Goal: Task Accomplishment & Management: Use online tool/utility

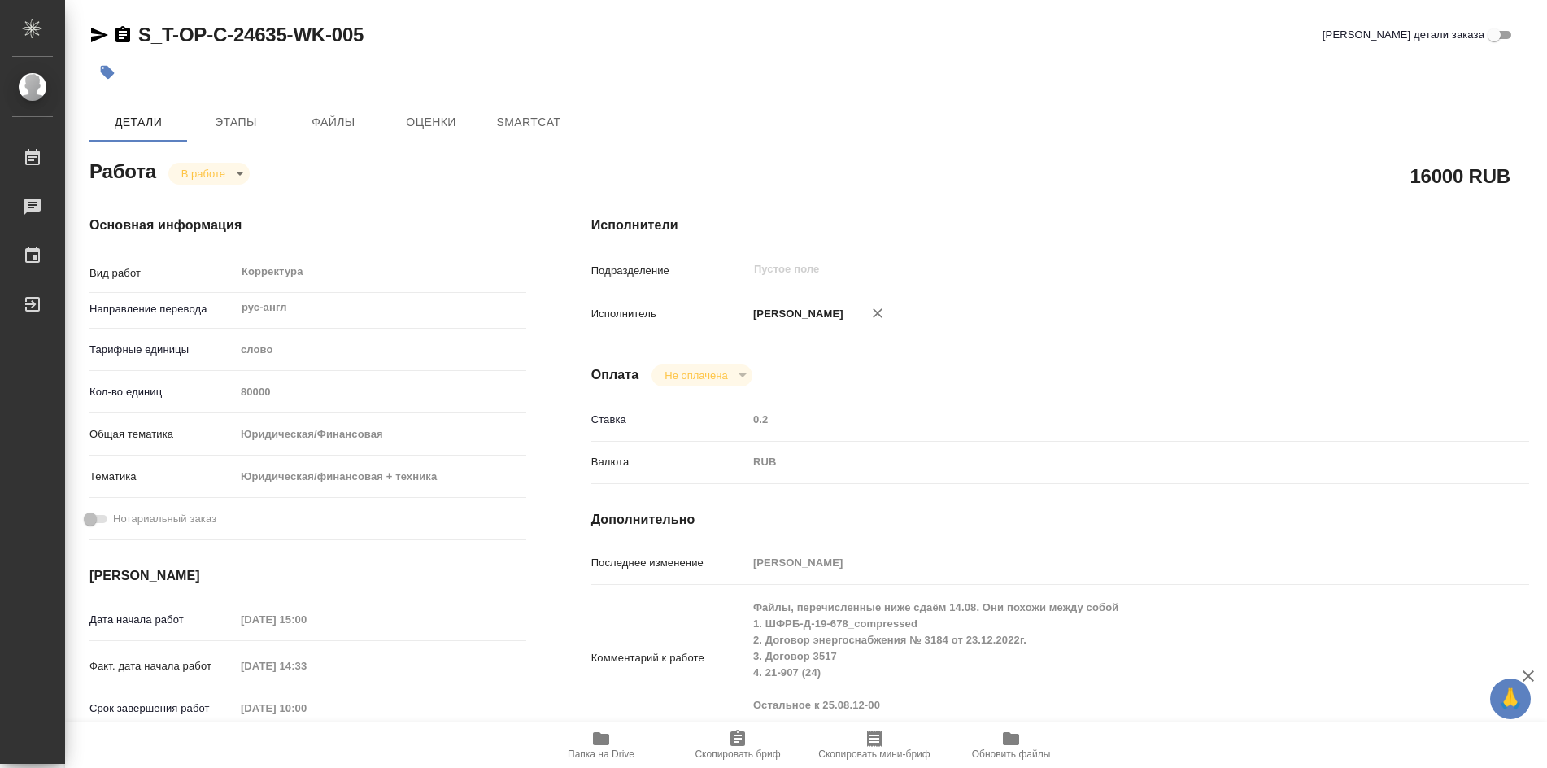
type textarea "x"
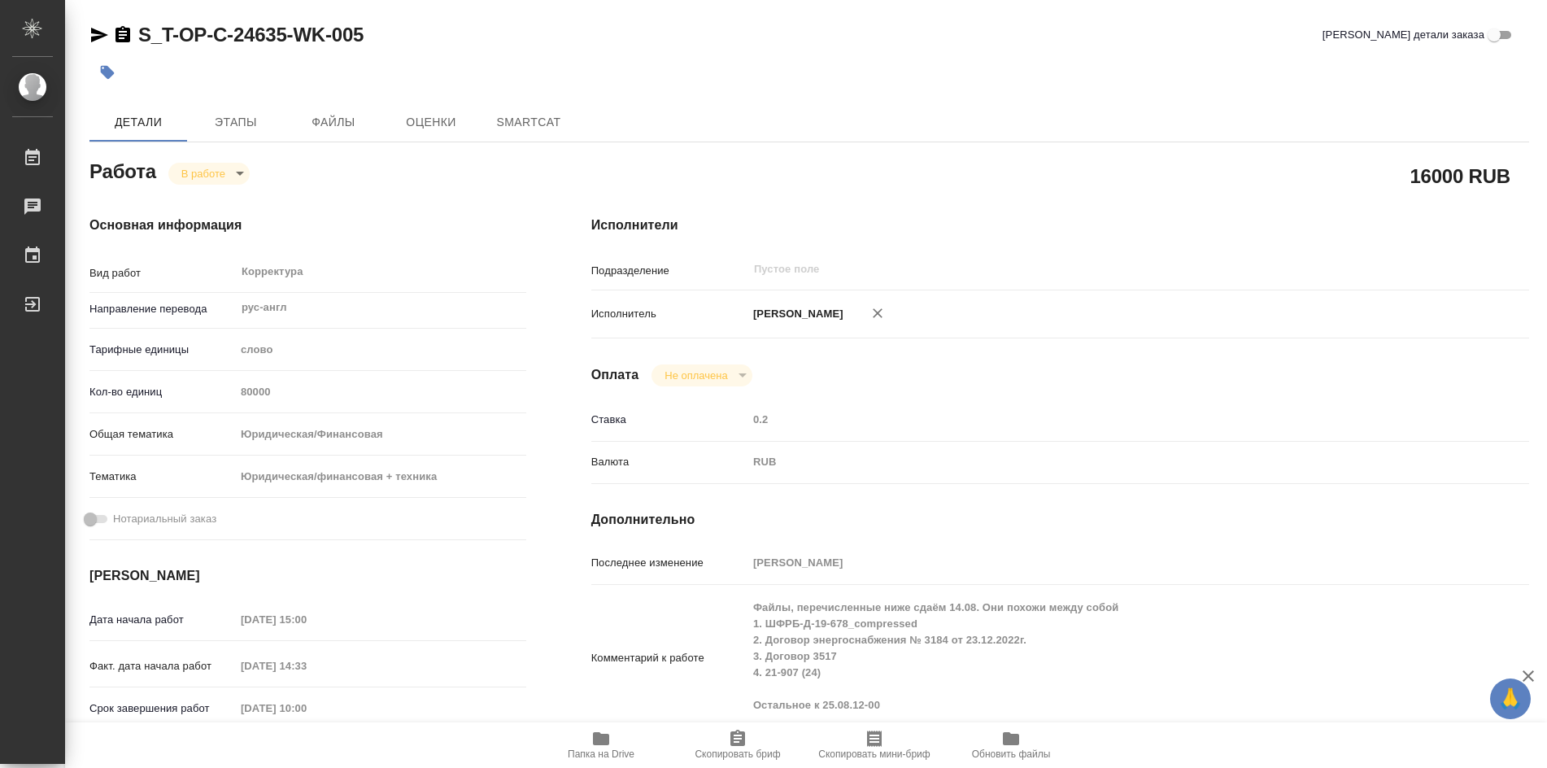
type textarea "x"
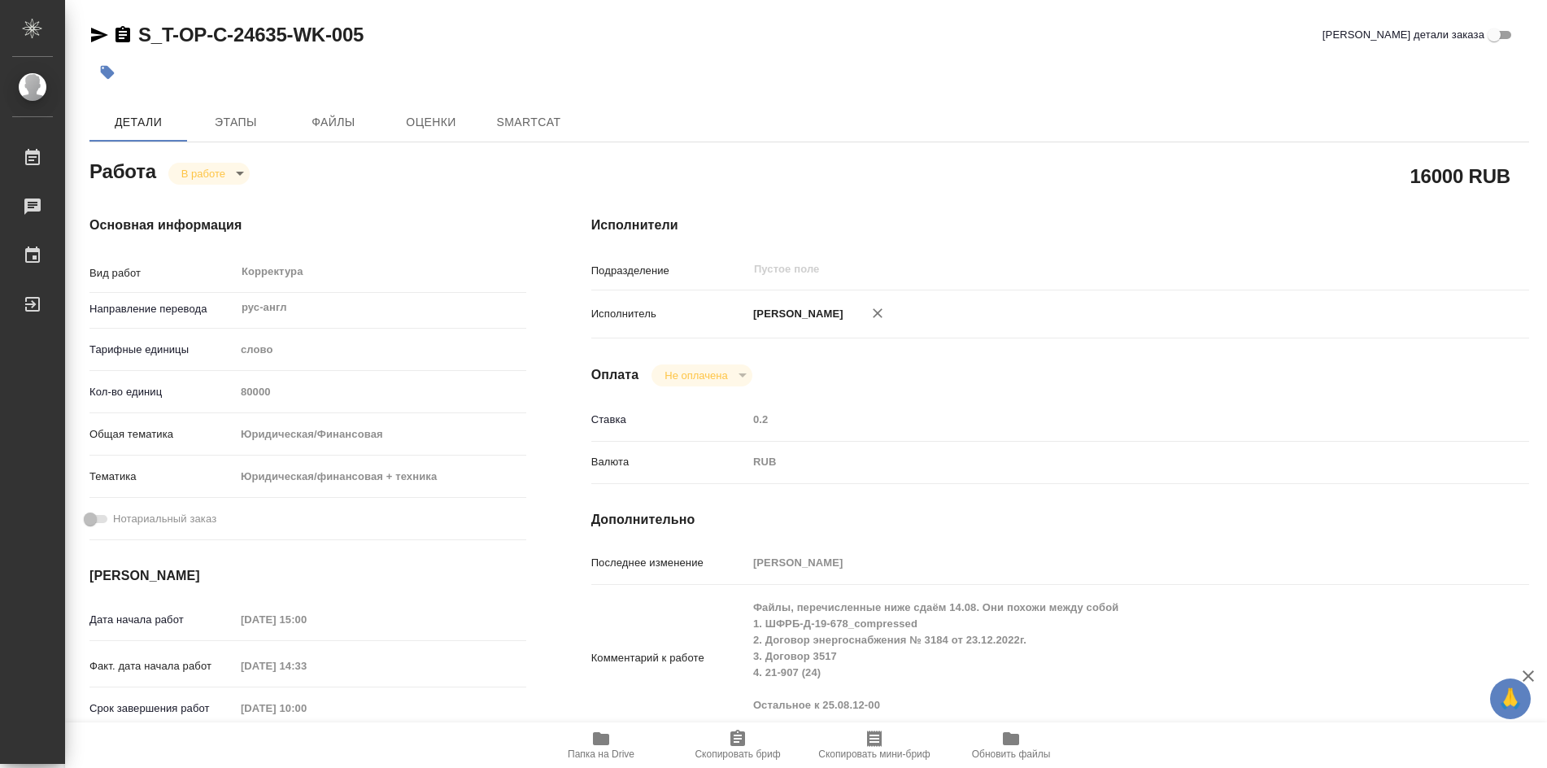
type textarea "x"
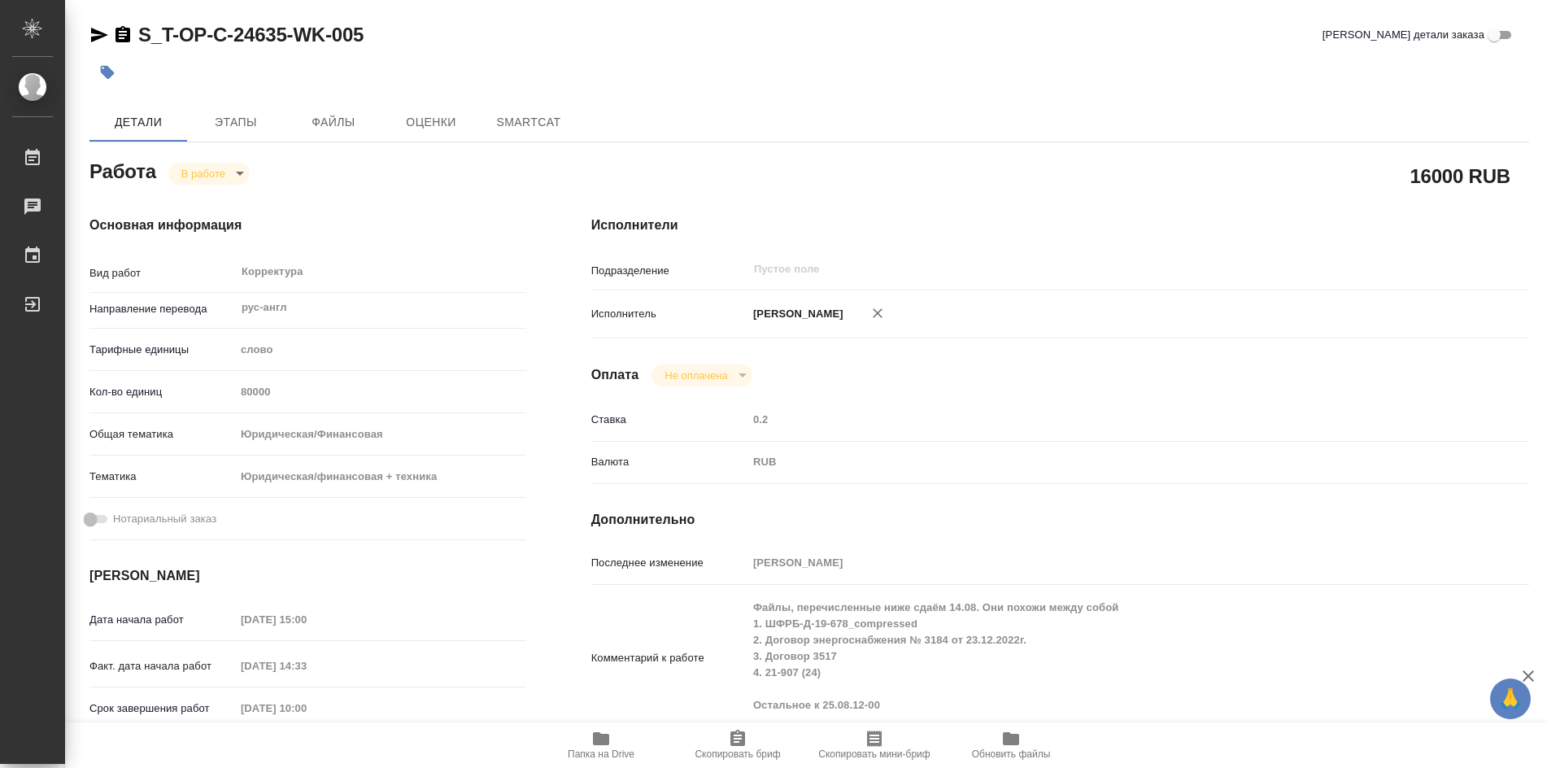
type textarea "x"
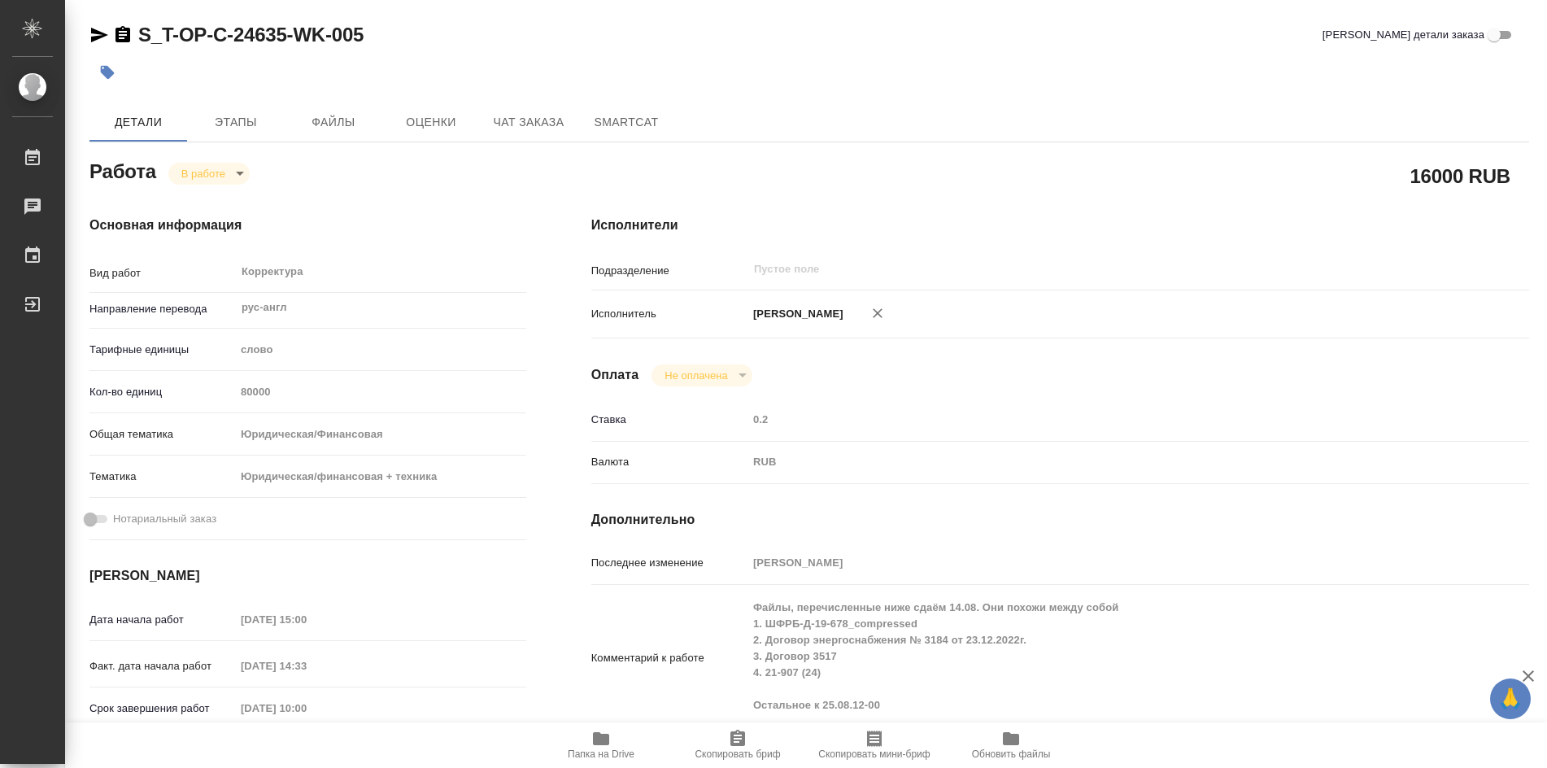
type textarea "x"
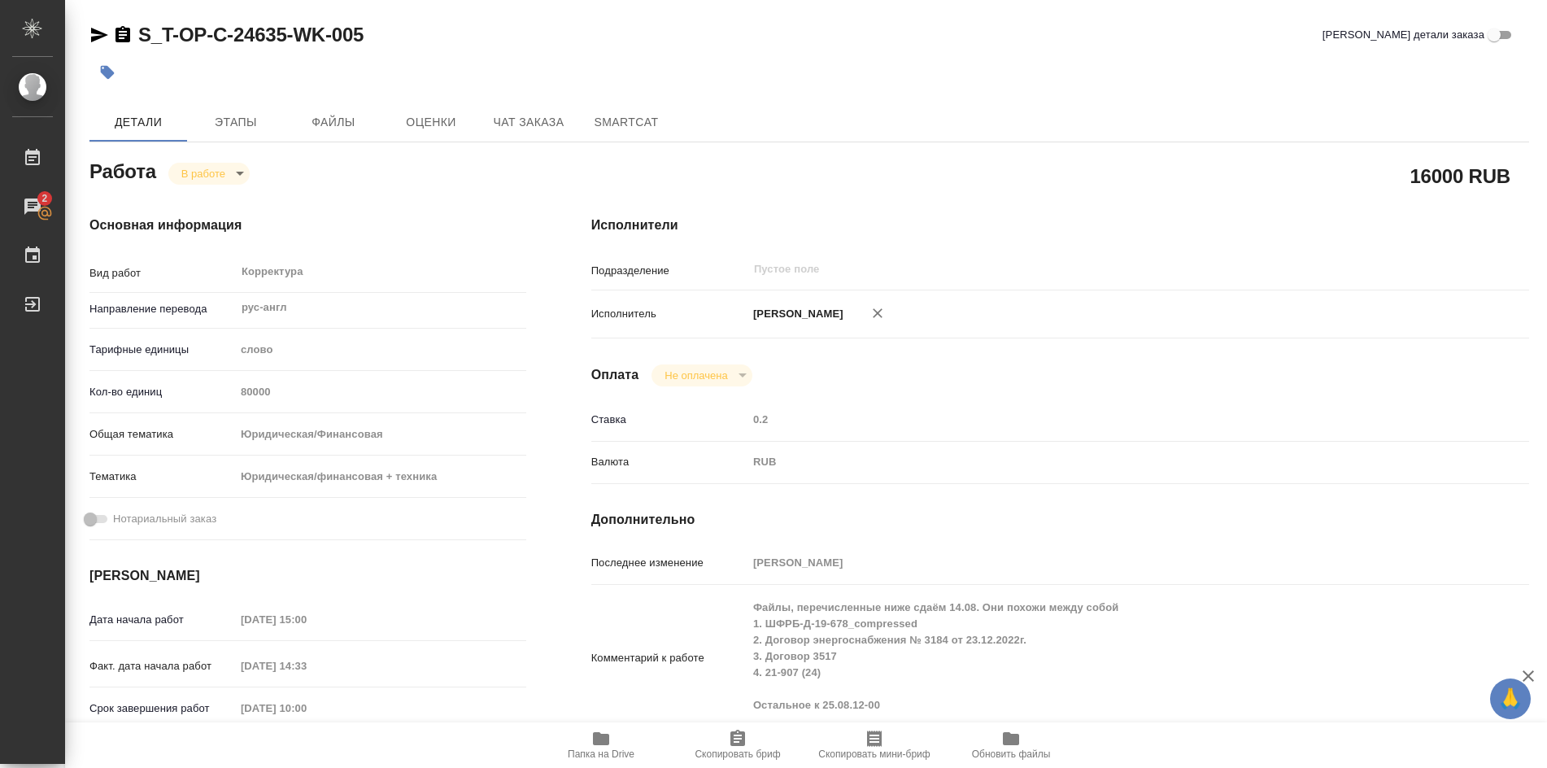
type textarea "x"
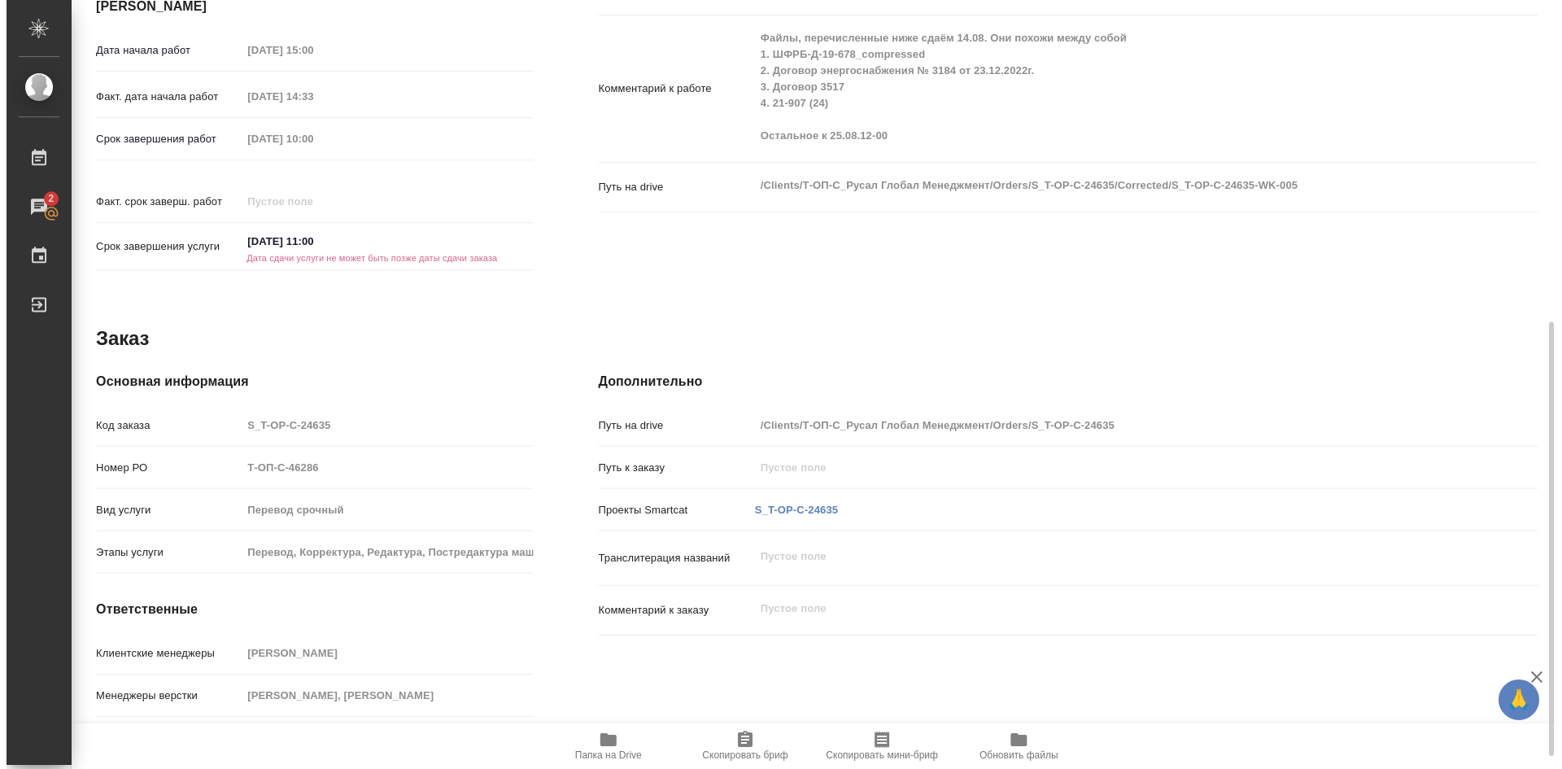
scroll to position [591, 0]
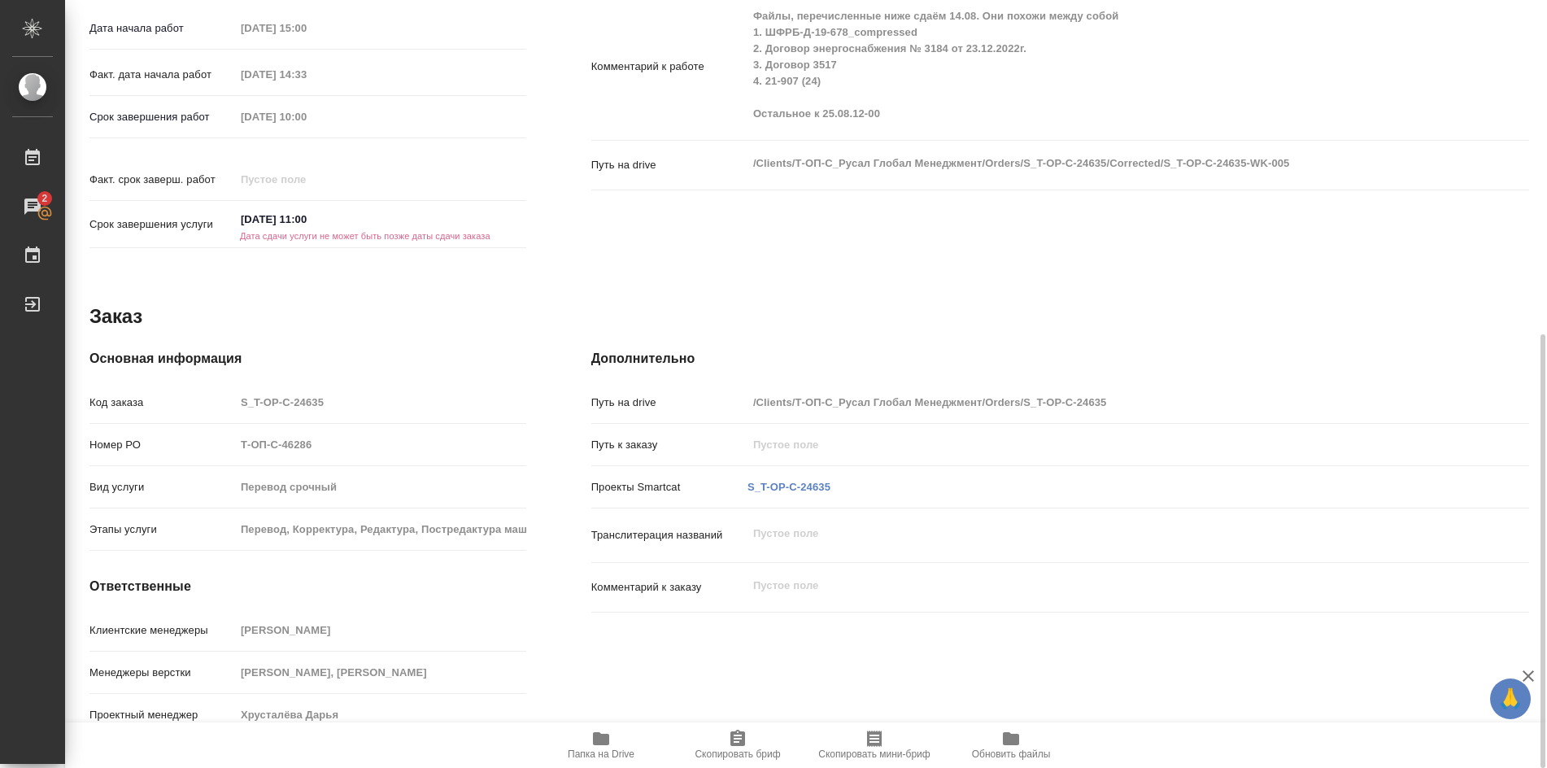
type textarea "x"
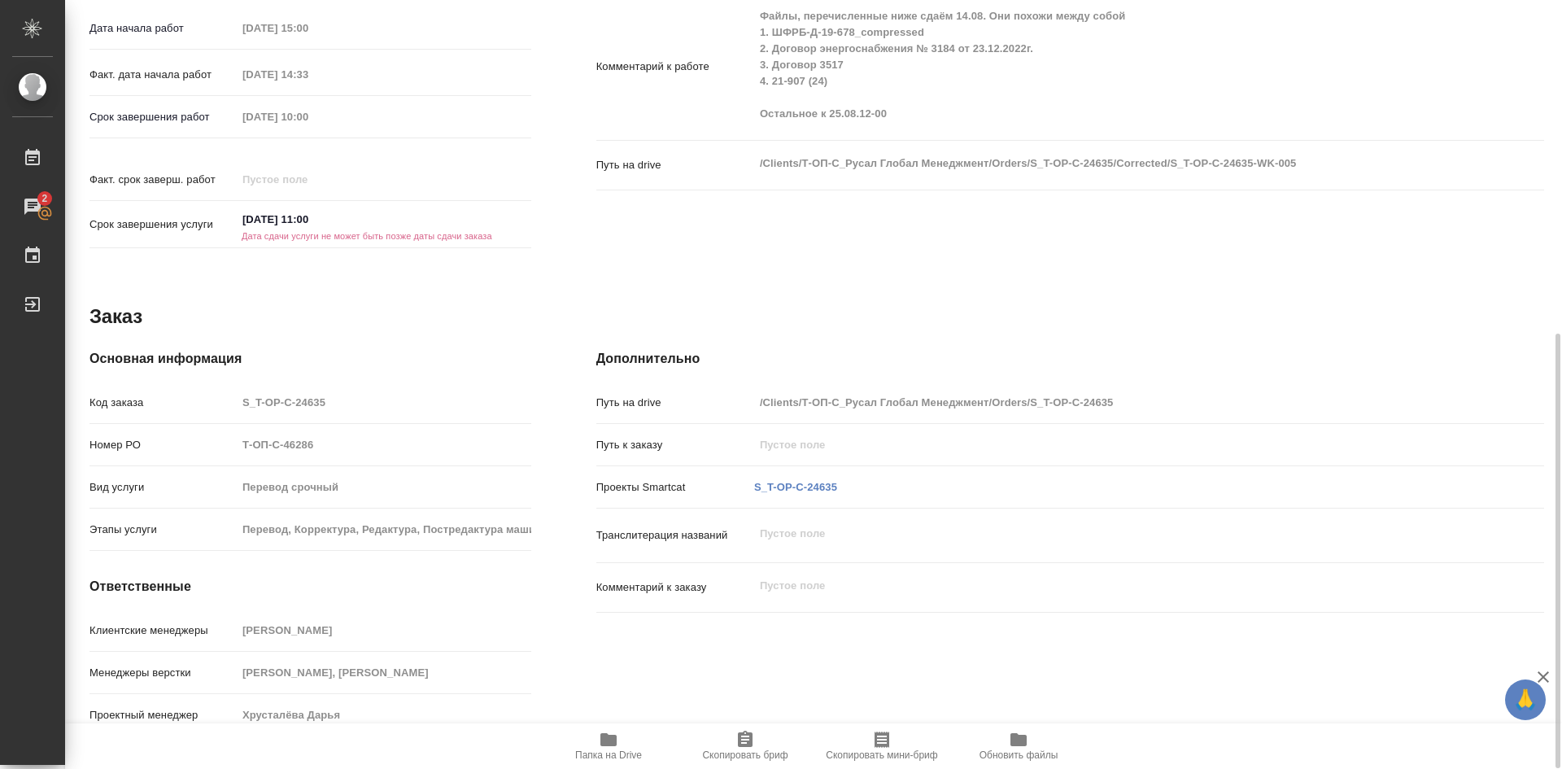
scroll to position [591, 0]
type textarea "x"
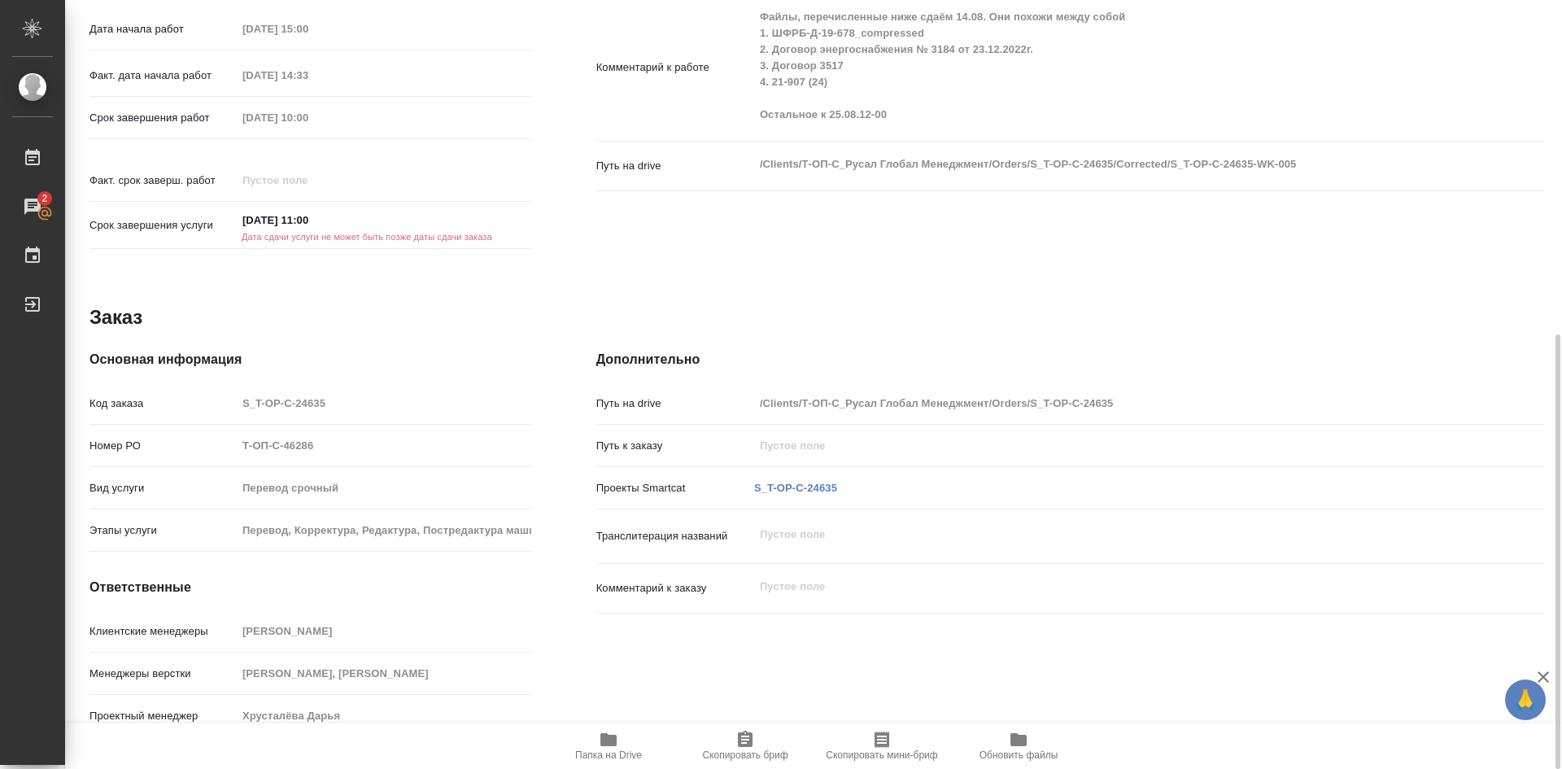
type textarea "x"
click at [616, 738] on icon "button" at bounding box center [608, 739] width 16 height 13
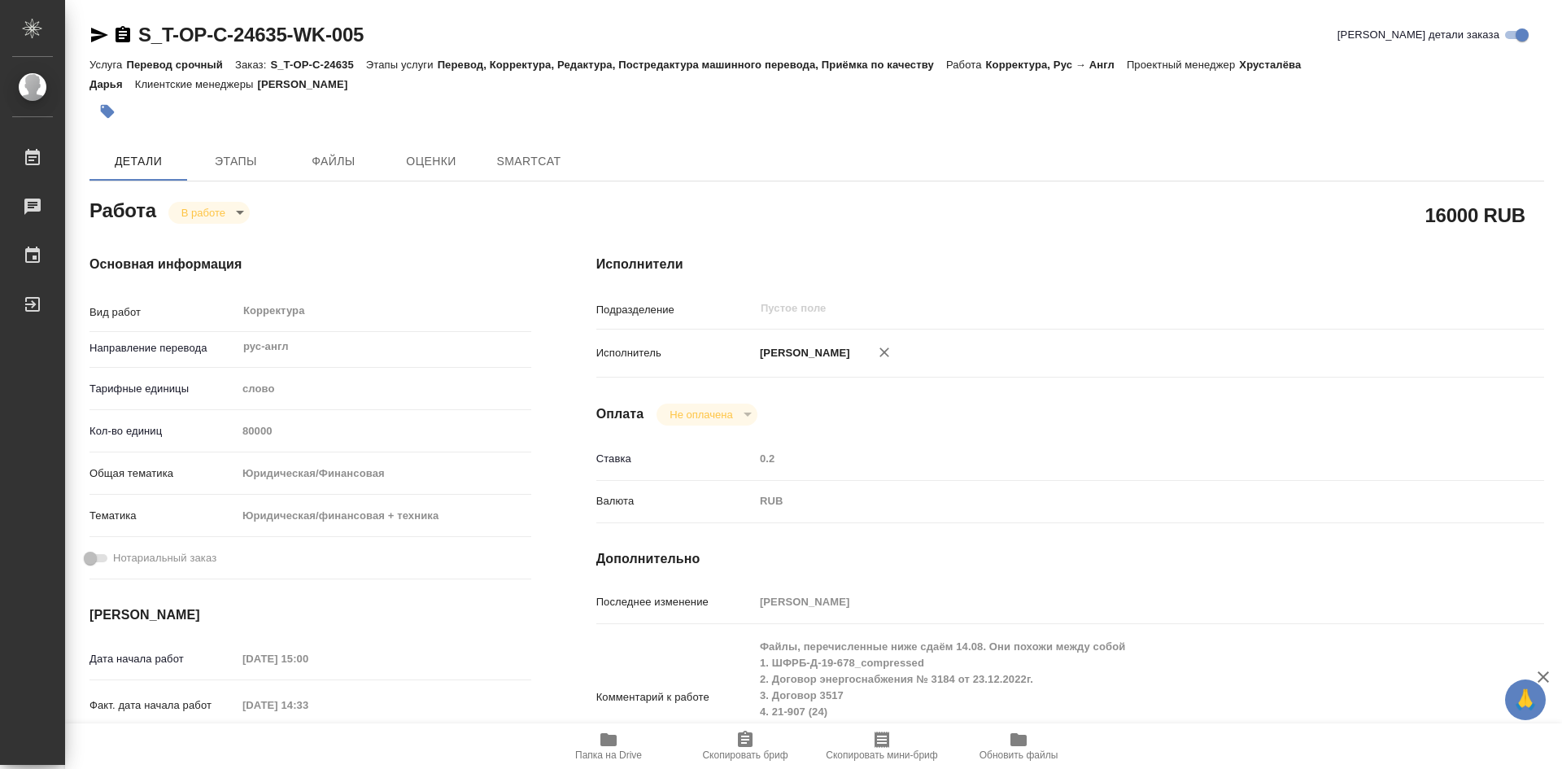
type textarea "x"
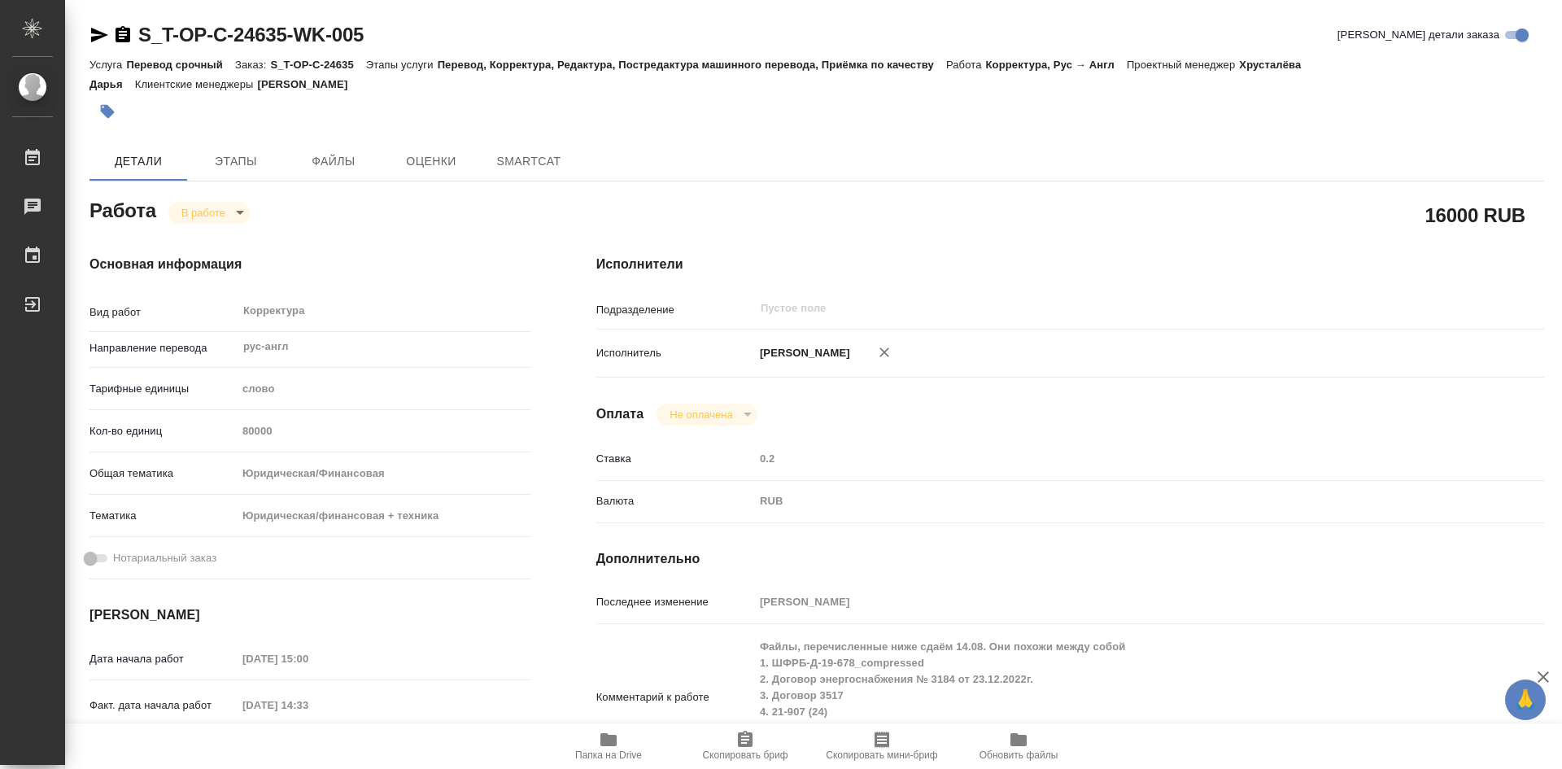
type textarea "x"
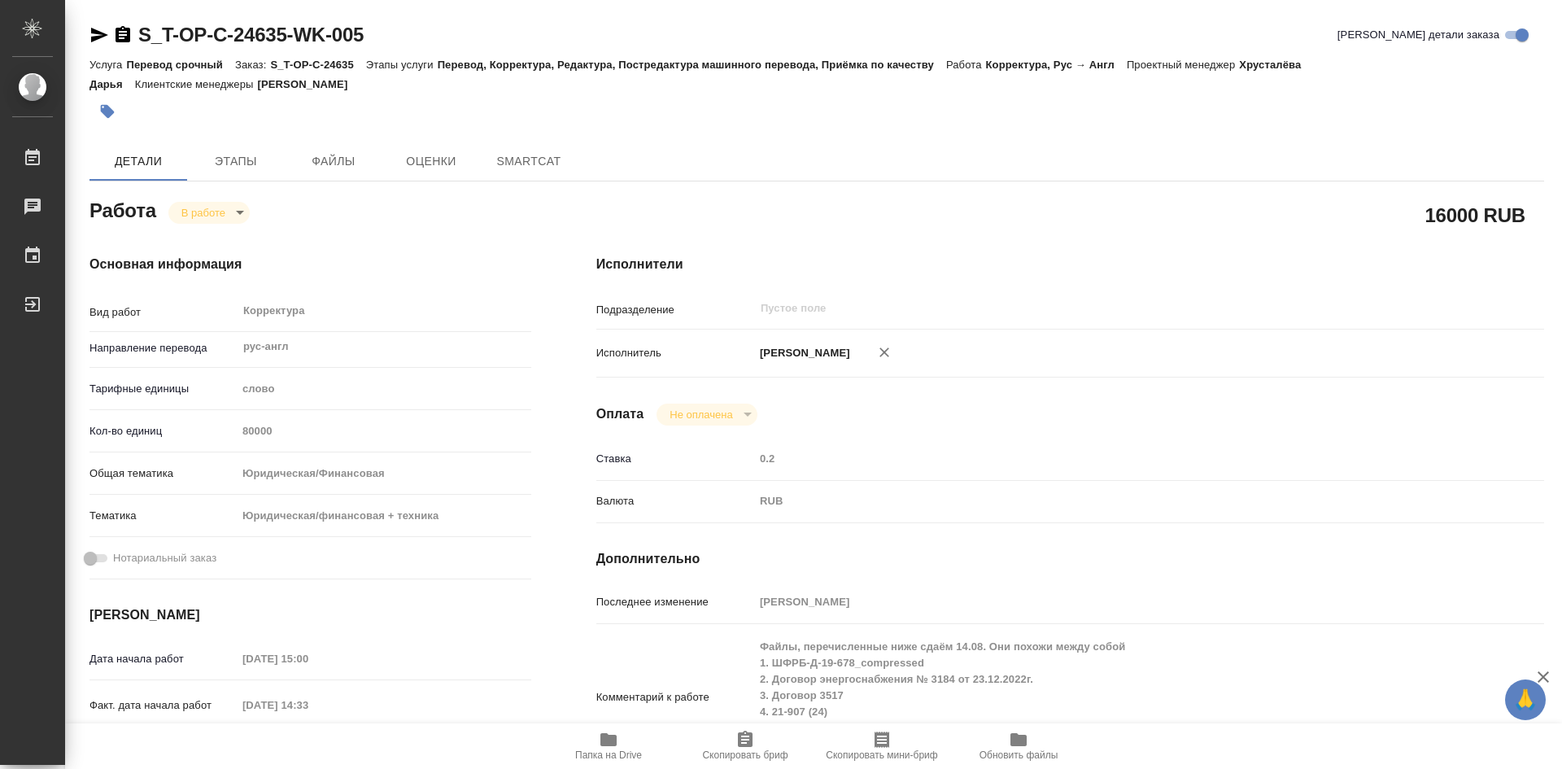
type textarea "x"
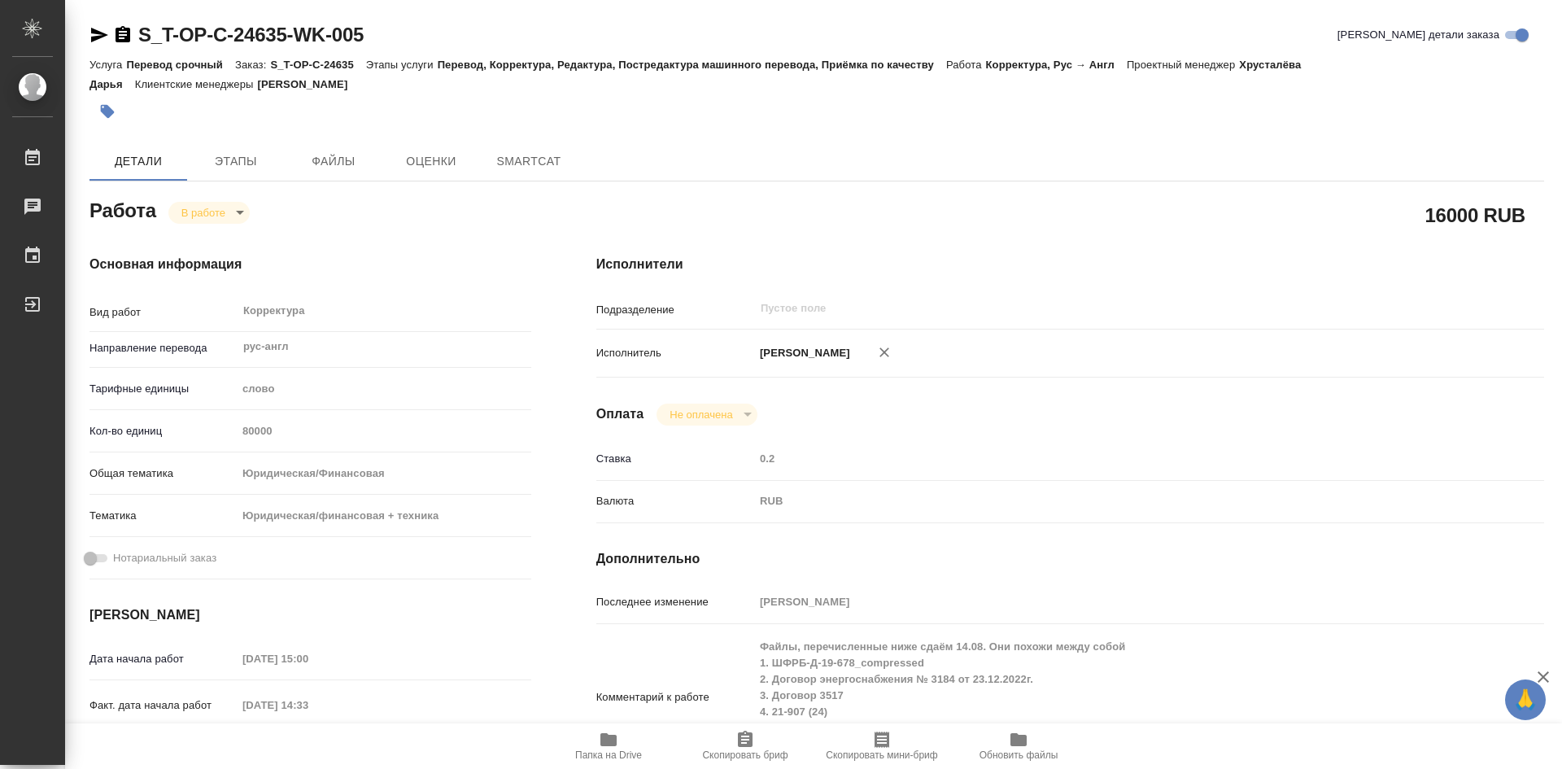
type textarea "x"
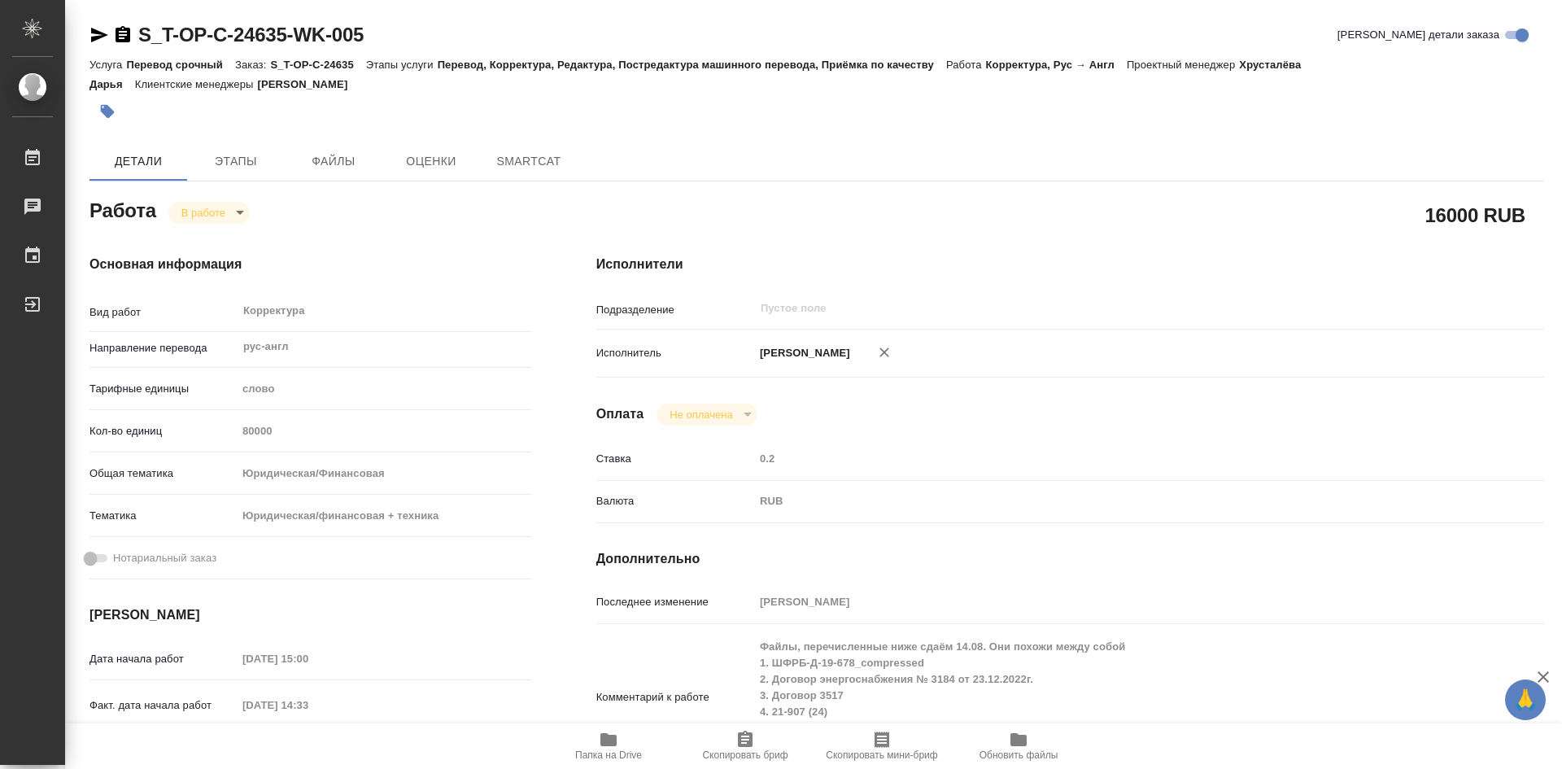
type textarea "x"
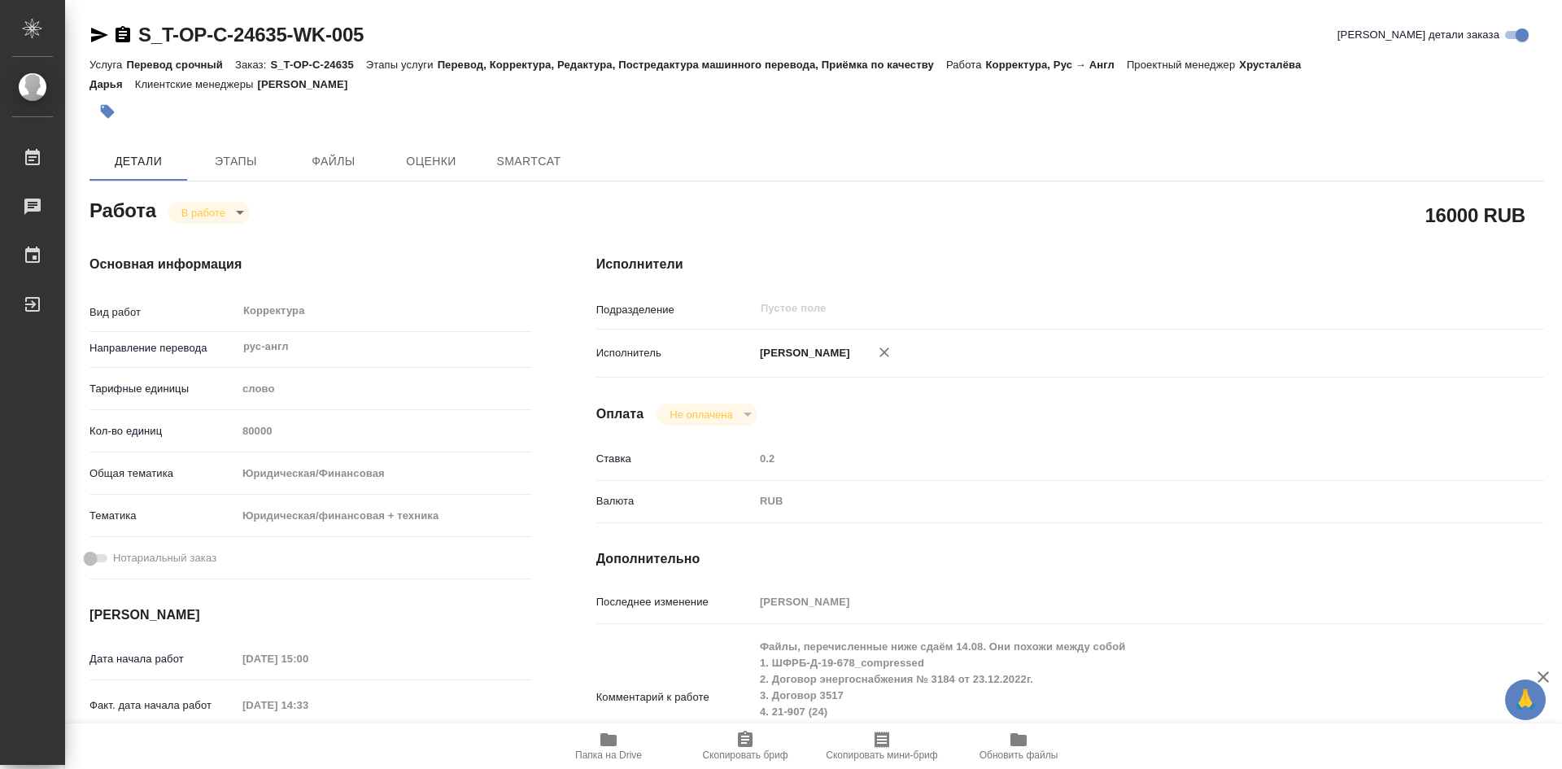
type textarea "x"
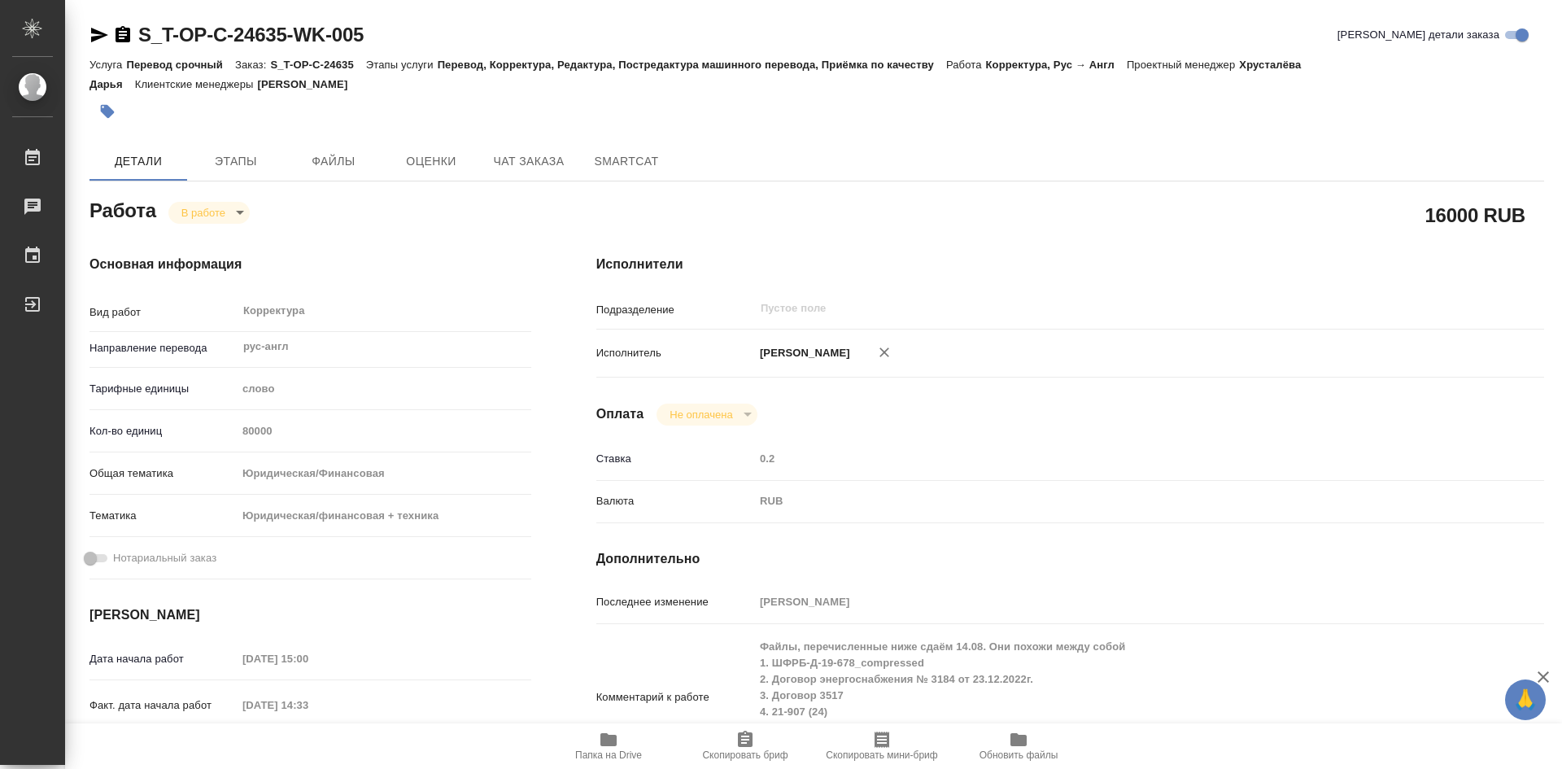
type textarea "x"
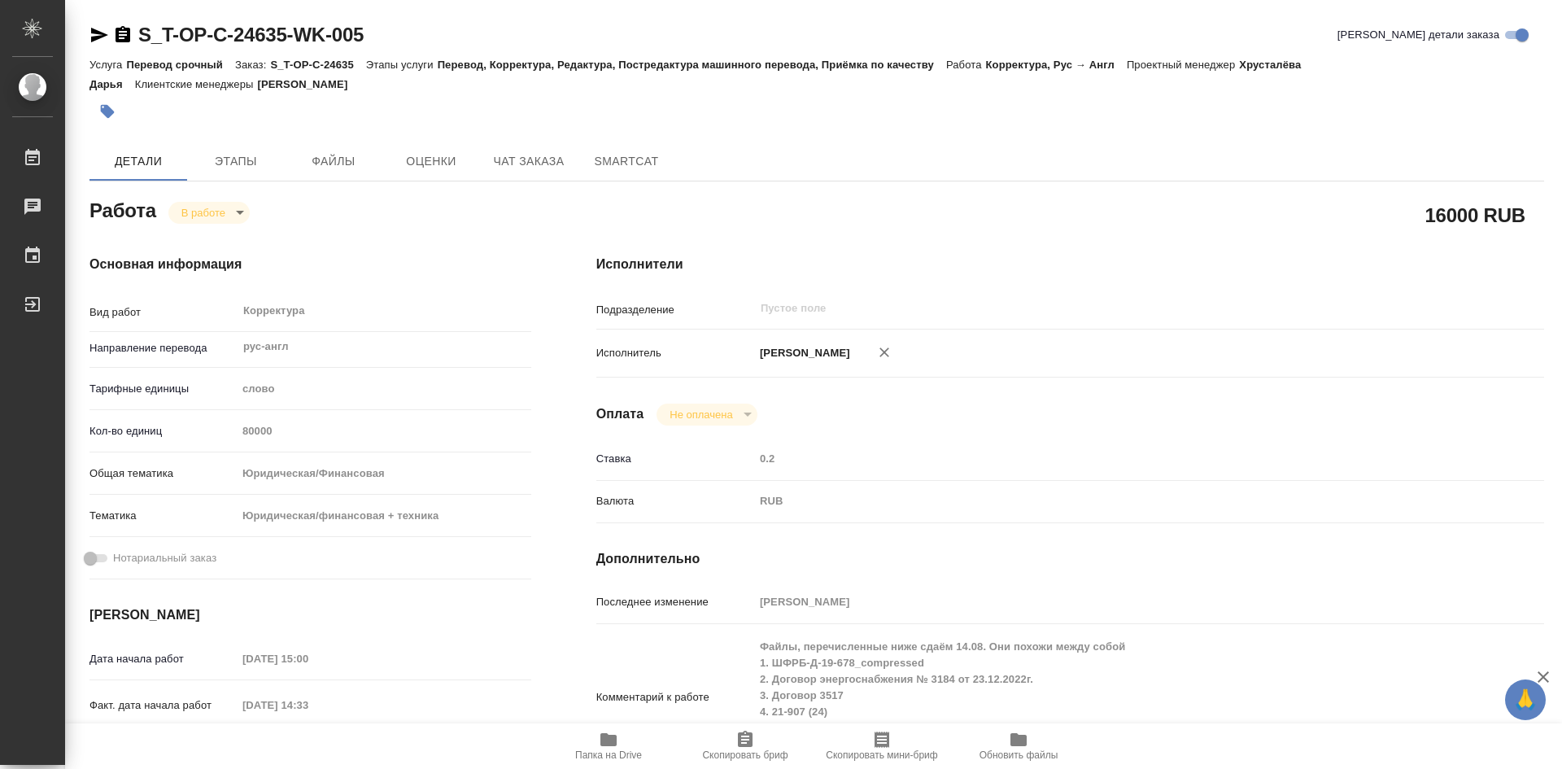
click at [613, 740] on icon "button" at bounding box center [608, 739] width 16 height 13
type textarea "x"
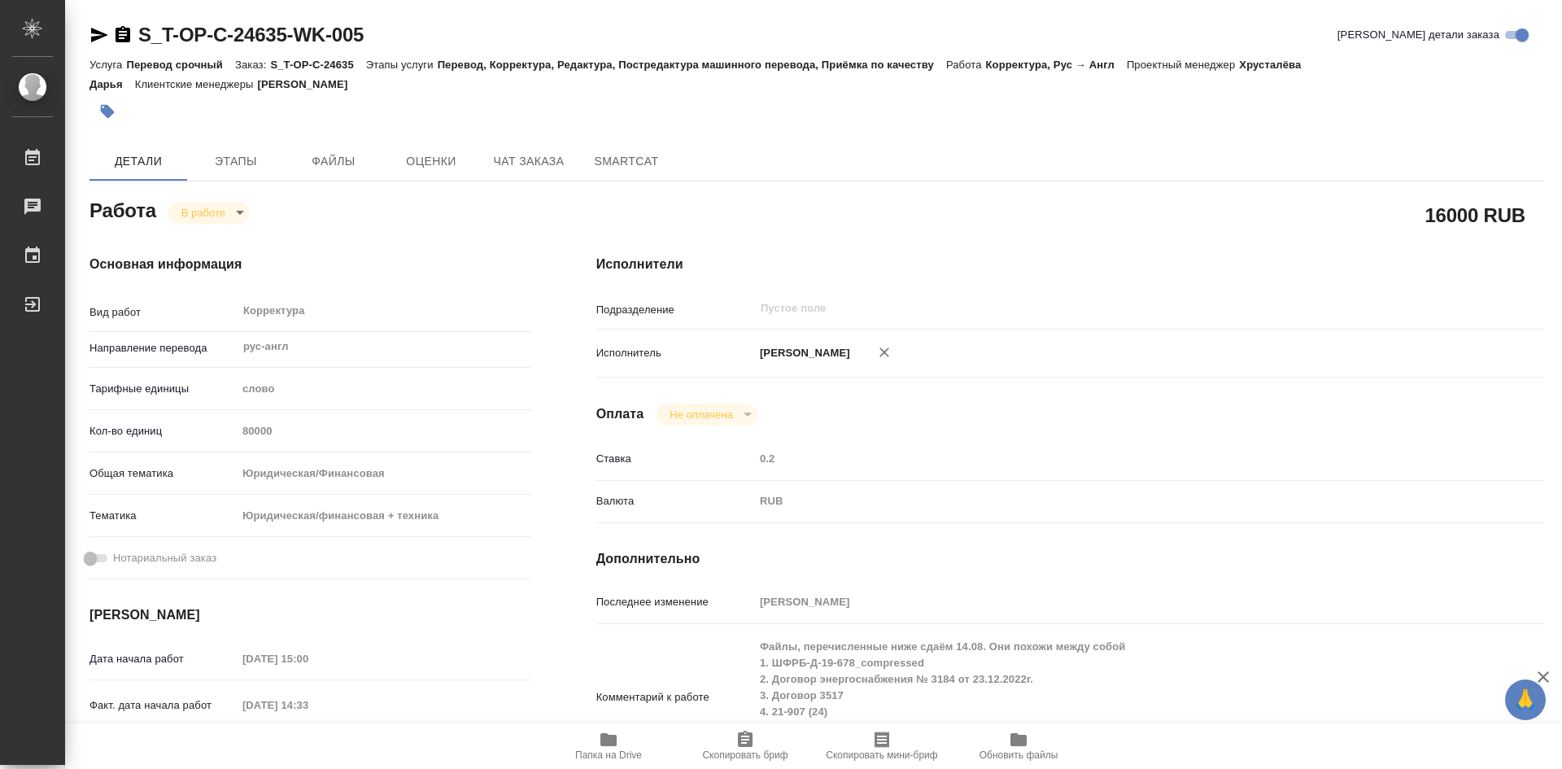
type textarea "x"
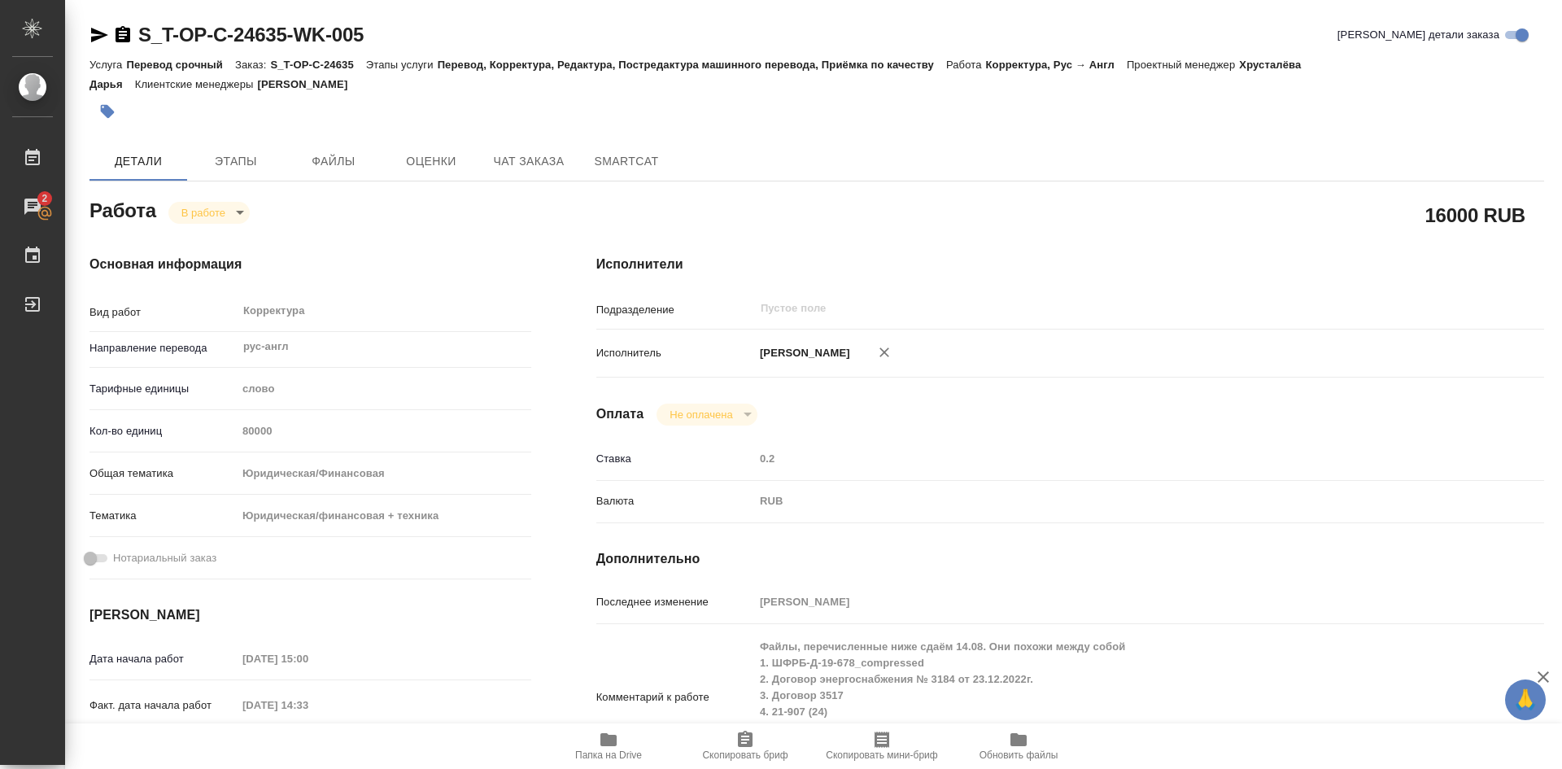
type textarea "x"
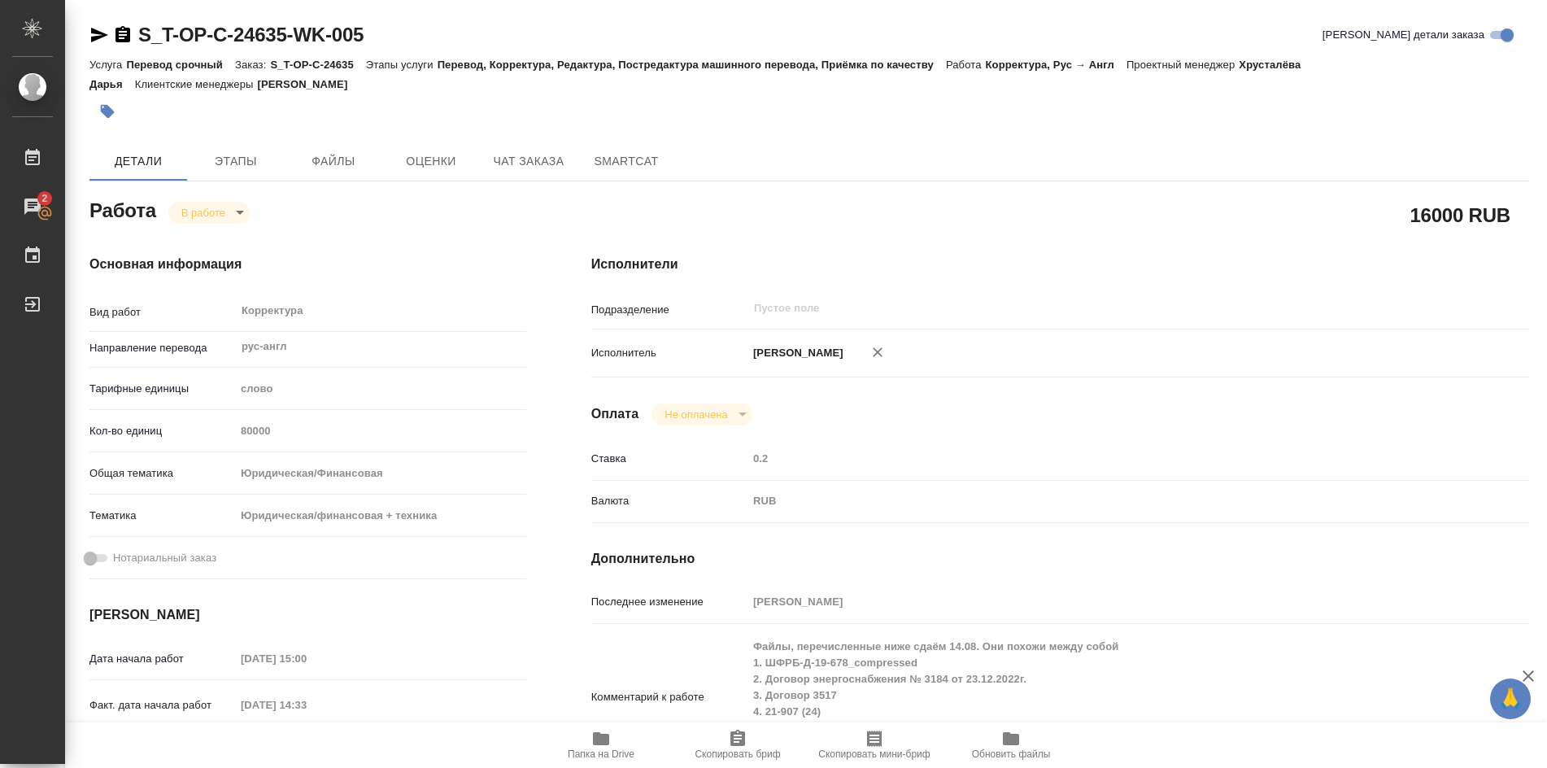
type textarea "x"
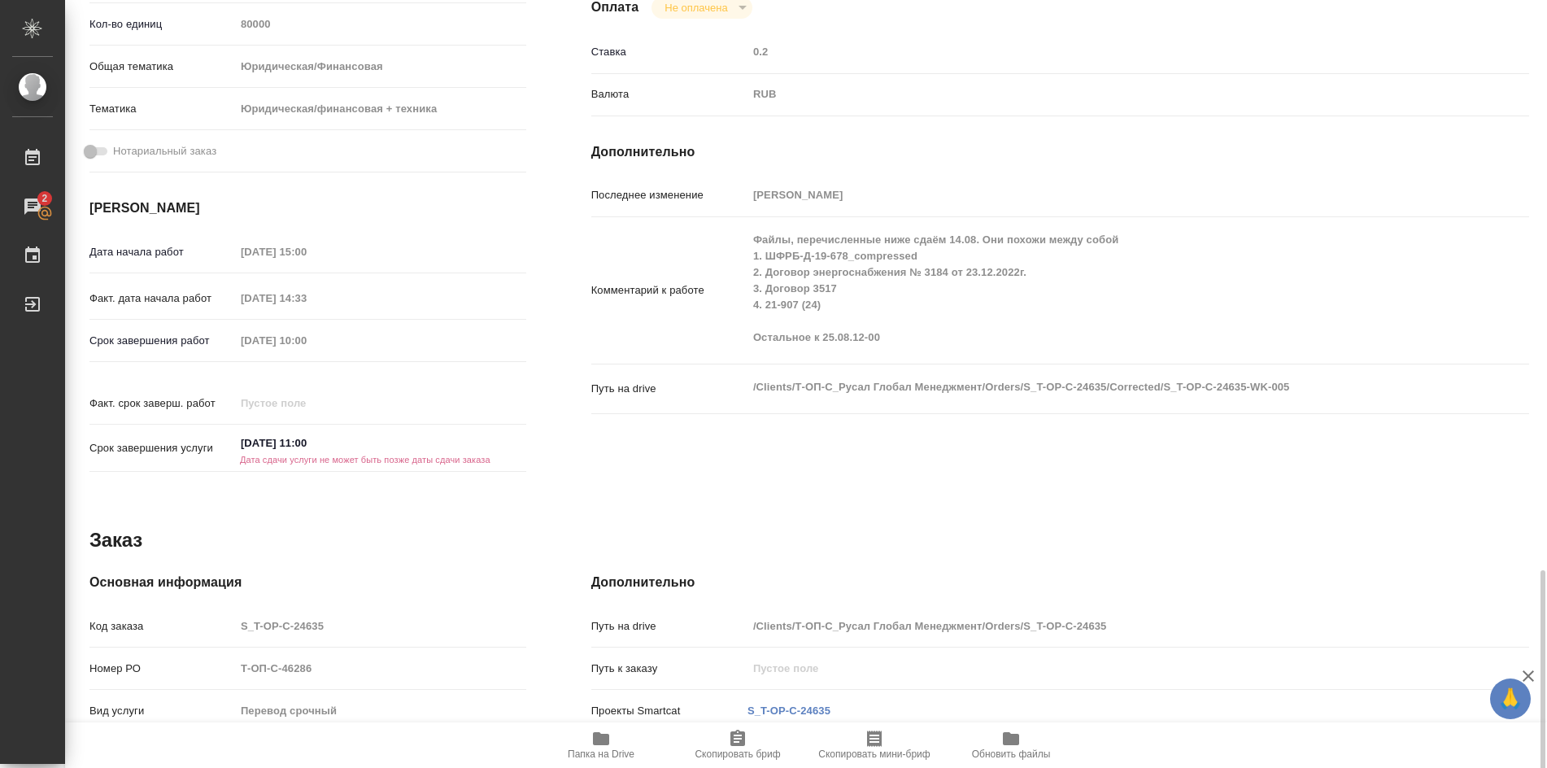
scroll to position [631, 0]
